Goal: Find specific page/section: Find specific page/section

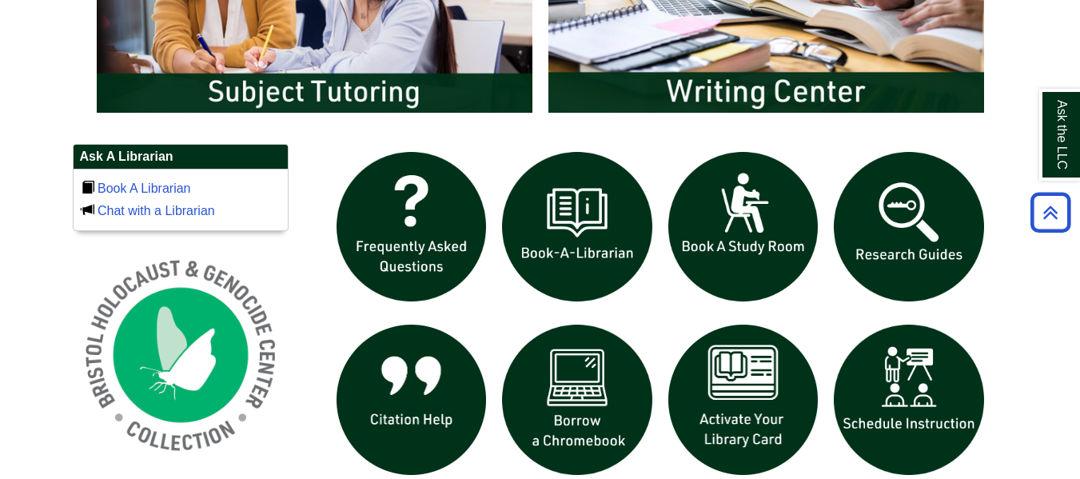
scroll to position [1516, 0]
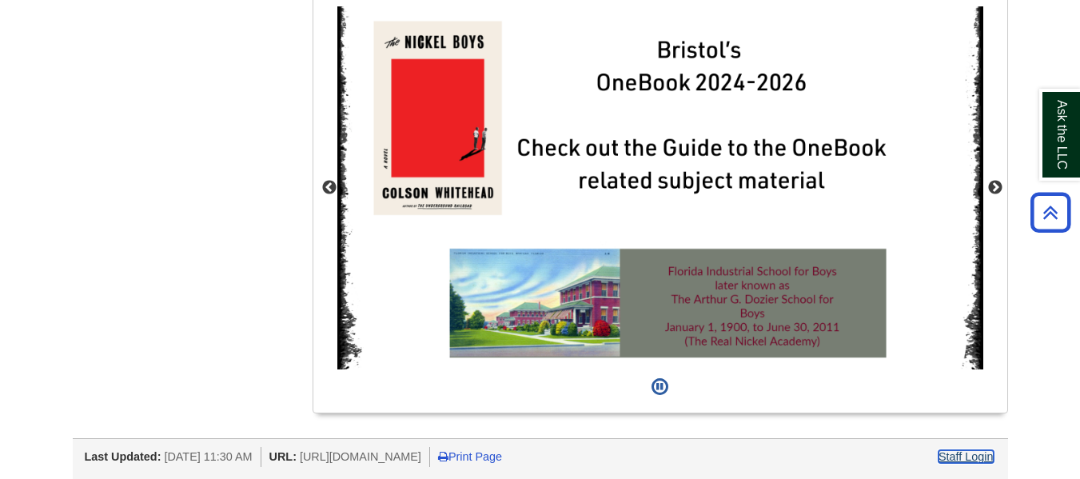
click at [970, 461] on link "Staff Login" at bounding box center [965, 456] width 55 height 13
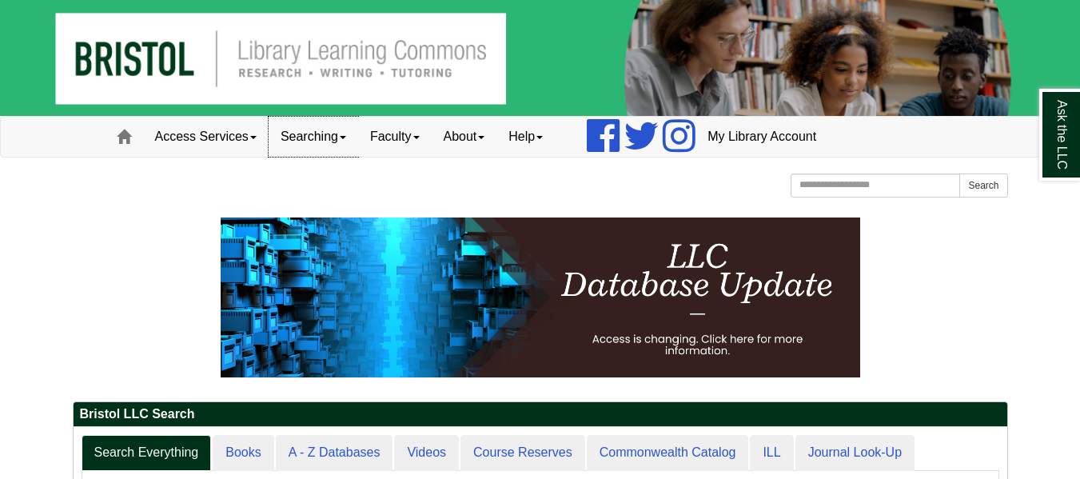
click at [283, 144] on link "Searching" at bounding box center [312, 137] width 89 height 40
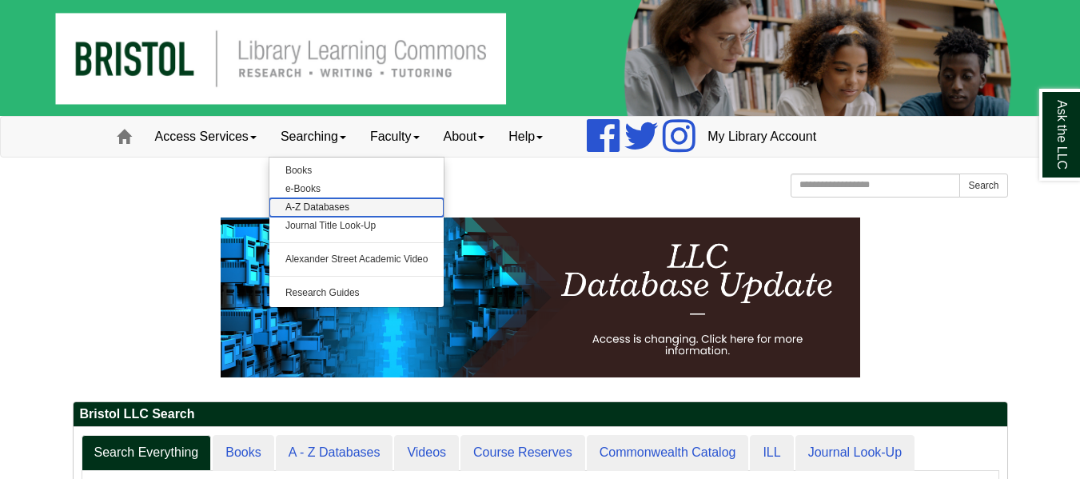
click at [311, 214] on link "A-Z Databases" at bounding box center [356, 207] width 175 height 18
